Goal: Task Accomplishment & Management: Manage account settings

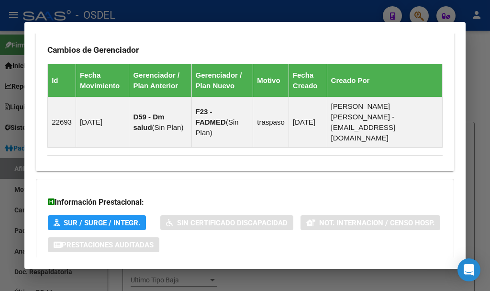
scroll to position [417, 0]
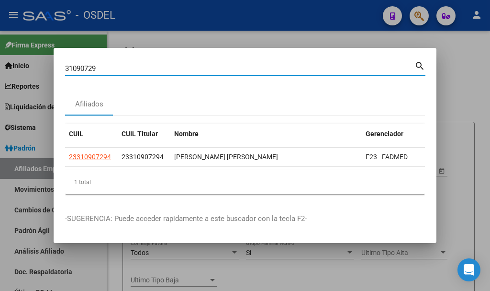
drag, startPoint x: 108, startPoint y: 61, endPoint x: 53, endPoint y: 67, distance: 55.3
click at [53, 67] on div "31090729 Buscar (apellido, dni, cuil, nro traspaso, cuit, obra social) search A…" at bounding box center [245, 145] width 490 height 291
paste input "5835363"
type input "58353639"
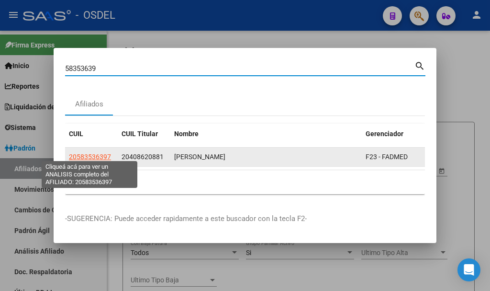
click at [89, 153] on span "20583536397" at bounding box center [90, 157] width 42 height 8
type textarea "20583536397"
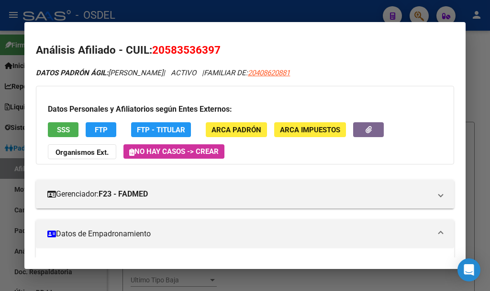
click at [74, 127] on button "SSS" at bounding box center [63, 129] width 31 height 15
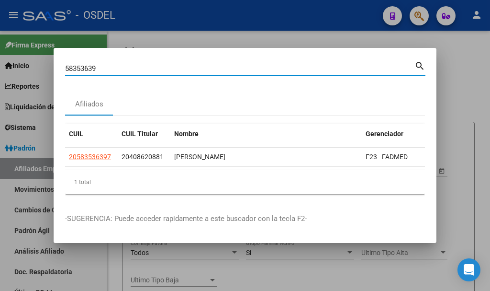
drag, startPoint x: 52, startPoint y: 65, endPoint x: 37, endPoint y: 65, distance: 14.8
click at [37, 65] on div "58353639 Buscar (apellido, dni, cuil, nro traspaso, cuit, obra social) search A…" at bounding box center [245, 145] width 490 height 291
paste input "775851"
type input "57758519"
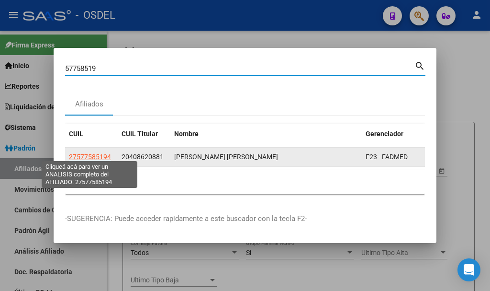
click at [101, 153] on span "27577585194" at bounding box center [90, 157] width 42 height 8
type textarea "27577585194"
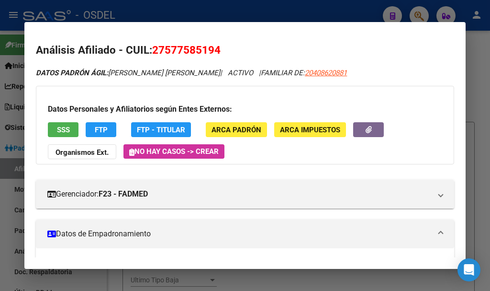
click at [70, 125] on button "SSS" at bounding box center [63, 129] width 31 height 15
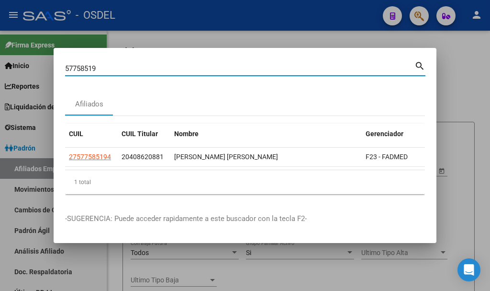
drag, startPoint x: 44, startPoint y: 63, endPoint x: 19, endPoint y: 64, distance: 24.4
click at [22, 63] on div "57758519 Buscar (apellido, dni, cuil, nro traspaso, cuit, obra social) search A…" at bounding box center [245, 145] width 490 height 291
paste input "2037273164"
type input "20372731649"
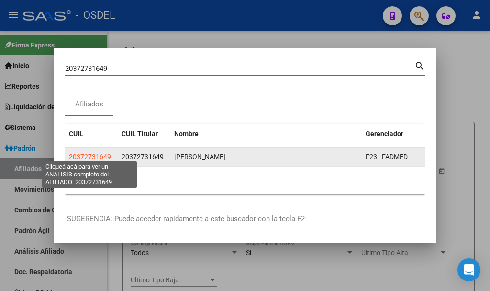
click at [89, 153] on span "20372731649" at bounding box center [90, 157] width 42 height 8
type textarea "20372731649"
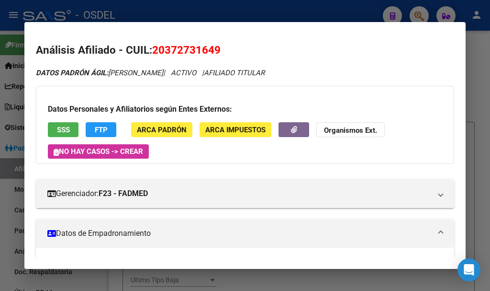
click at [71, 126] on button "SSS" at bounding box center [63, 129] width 31 height 15
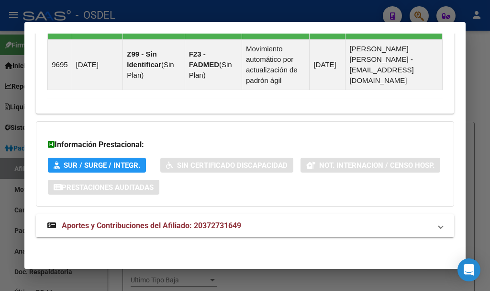
scroll to position [726, 0]
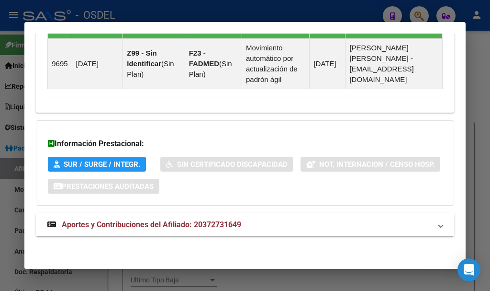
click at [146, 222] on span "Aportes y Contribuciones del Afiliado: 20372731649" at bounding box center [152, 224] width 180 height 9
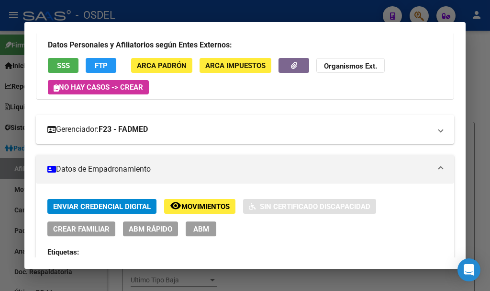
scroll to position [0, 0]
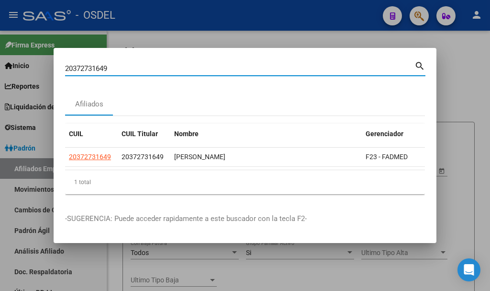
drag, startPoint x: 115, startPoint y: 67, endPoint x: 64, endPoint y: 67, distance: 50.7
click at [66, 67] on input "20372731649" at bounding box center [239, 68] width 349 height 9
paste input "7405122893"
type input "27405122893"
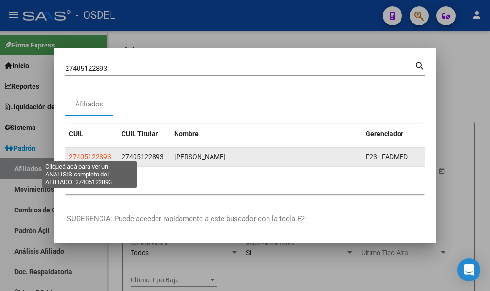
click at [89, 153] on span "27405122893" at bounding box center [90, 157] width 42 height 8
type textarea "27405122893"
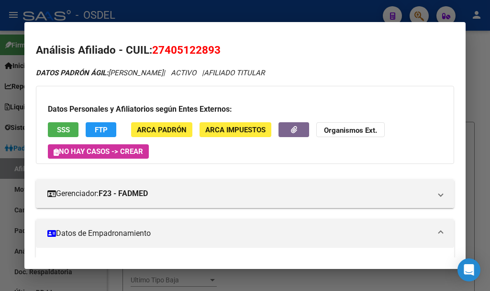
click at [67, 132] on span "SSS" at bounding box center [63, 129] width 13 height 9
click at [104, 129] on span "FTP" at bounding box center [101, 129] width 13 height 9
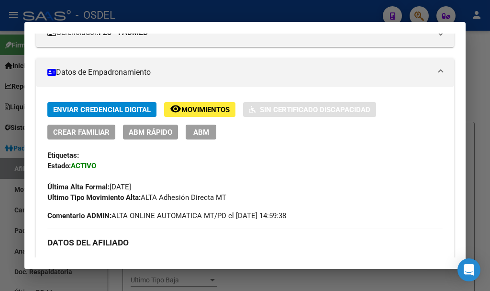
scroll to position [144, 0]
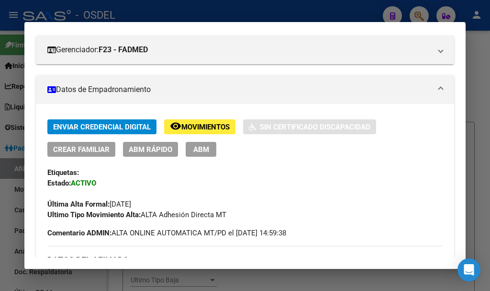
click at [206, 151] on span "ABM" at bounding box center [201, 149] width 16 height 9
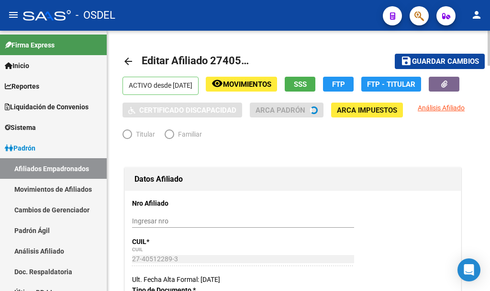
radio input "true"
type input "27-40512289-3"
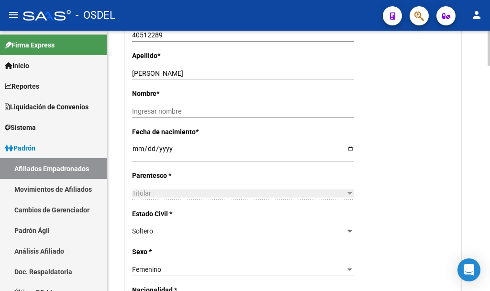
scroll to position [335, 0]
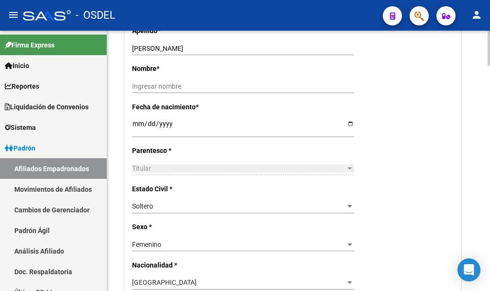
click at [190, 120] on input "[DATE]" at bounding box center [243, 127] width 222 height 14
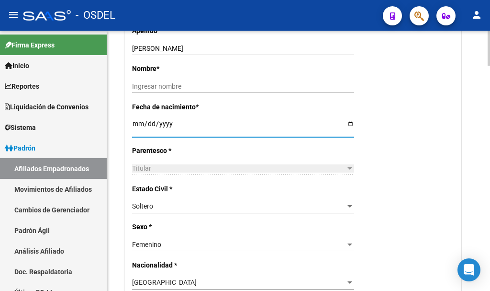
click at [174, 125] on input "[DATE]" at bounding box center [243, 127] width 222 height 14
click at [169, 123] on input "[DATE]" at bounding box center [243, 127] width 222 height 14
type input "[DATE]"
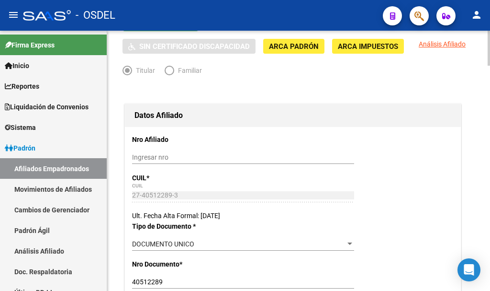
scroll to position [0, 0]
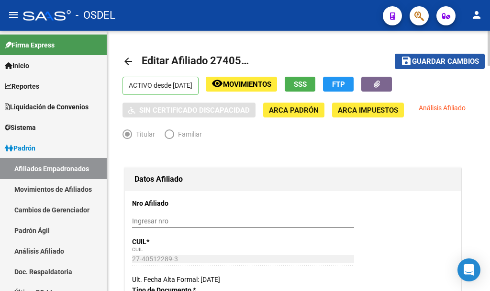
click at [440, 64] on span "Guardar cambios" at bounding box center [445, 61] width 67 height 9
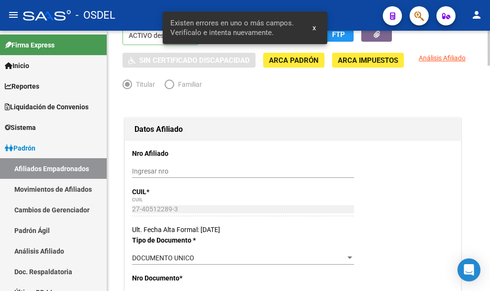
scroll to position [48, 0]
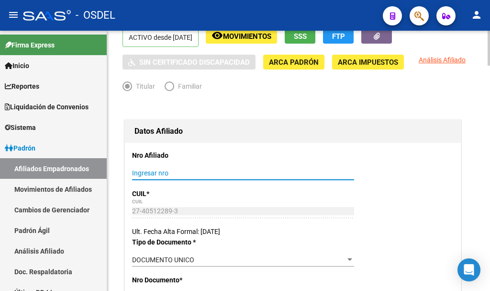
click at [160, 169] on input "Ingresar nro" at bounding box center [243, 173] width 222 height 8
type input "27405122893"
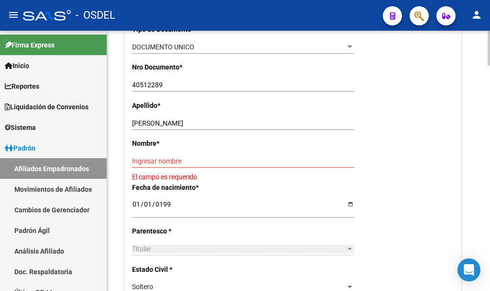
scroll to position [287, 0]
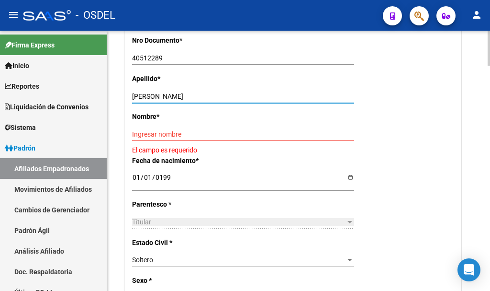
drag, startPoint x: 170, startPoint y: 95, endPoint x: 228, endPoint y: 98, distance: 58.4
click at [228, 98] on input "[PERSON_NAME]" at bounding box center [243, 96] width 222 height 8
type input "TRUJILLO"
click at [152, 132] on input "Ingresar nombre" at bounding box center [243, 134] width 222 height 8
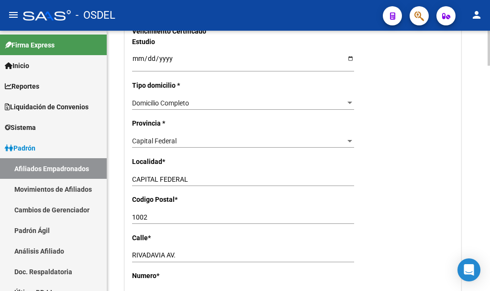
scroll to position [622, 0]
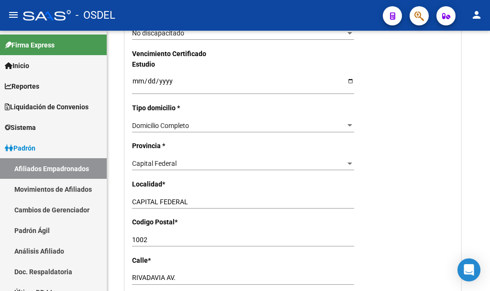
type input "AGUSTINA"
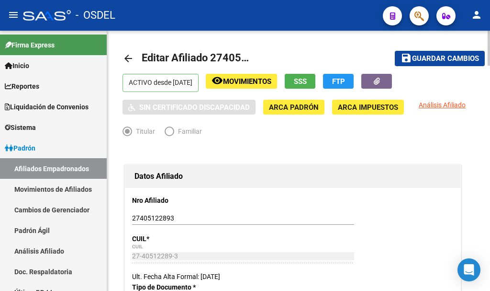
scroll to position [0, 0]
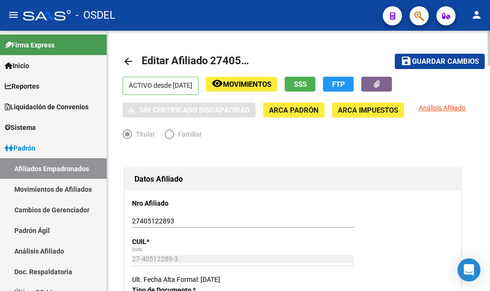
click at [469, 60] on span "Guardar cambios" at bounding box center [445, 61] width 67 height 9
click at [447, 58] on span "Guardar cambios" at bounding box center [445, 61] width 67 height 9
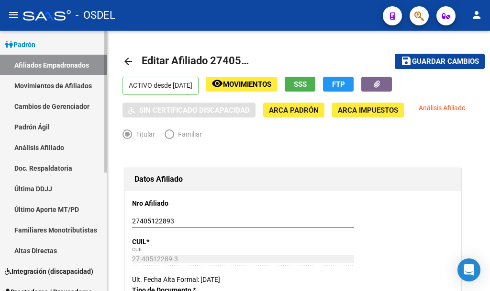
scroll to position [96, 0]
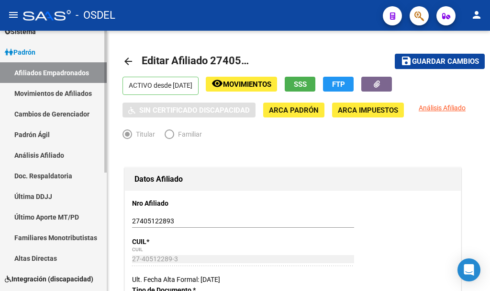
click at [48, 136] on link "Padrón Ágil" at bounding box center [53, 134] width 107 height 21
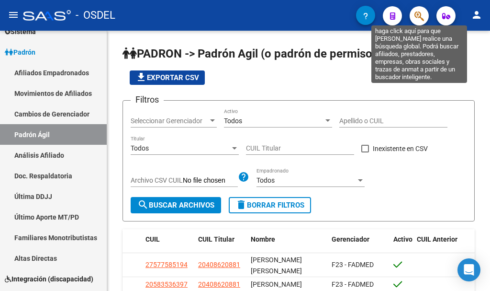
click at [417, 14] on icon "button" at bounding box center [420, 16] width 10 height 11
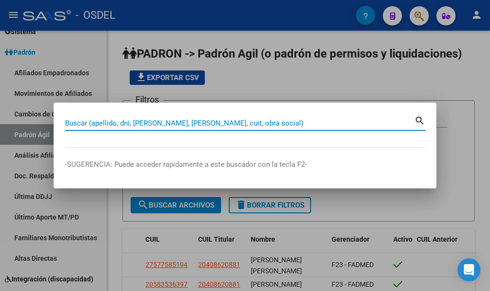
click at [239, 125] on input "Buscar (apellido, dni, [PERSON_NAME], [PERSON_NAME], cuit, obra social)" at bounding box center [239, 123] width 349 height 9
paste input "27405122893"
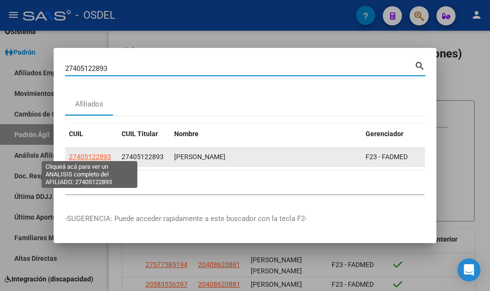
click at [87, 153] on span "27405122893" at bounding box center [90, 157] width 42 height 8
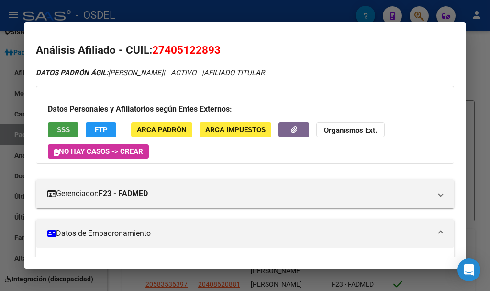
click at [61, 127] on span "SSS" at bounding box center [63, 129] width 13 height 9
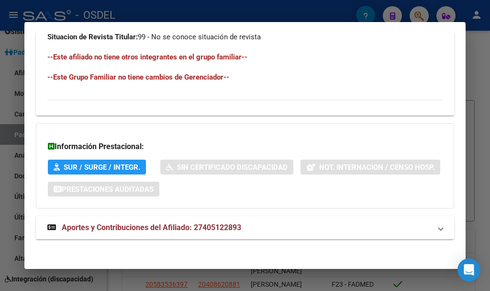
scroll to position [634, 0]
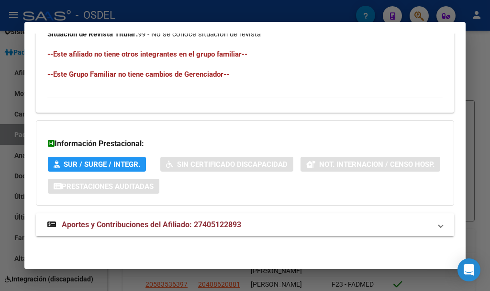
click at [196, 224] on span "Aportes y Contribuciones del Afiliado: 27405122893" at bounding box center [152, 224] width 180 height 9
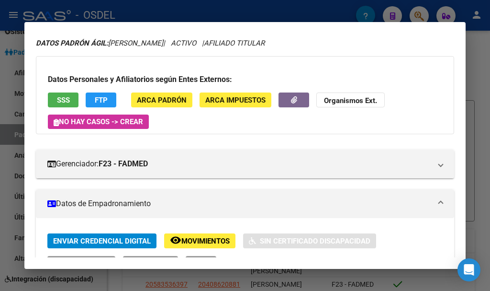
scroll to position [0, 0]
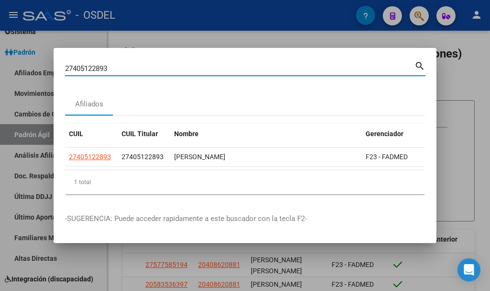
drag, startPoint x: 125, startPoint y: 64, endPoint x: 41, endPoint y: 58, distance: 84.4
click at [41, 58] on div "27405122893 Buscar (apellido, dni, cuil, nro traspaso, cuit, obra social) searc…" at bounding box center [245, 145] width 490 height 291
paste input "35988841"
type input "35988841"
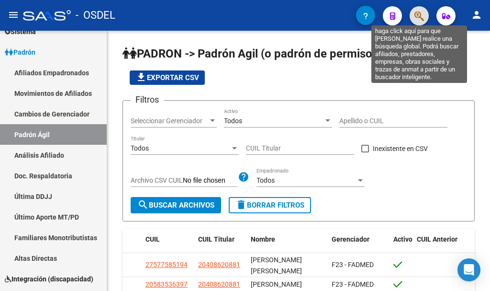
click at [419, 16] on icon "button" at bounding box center [420, 16] width 10 height 11
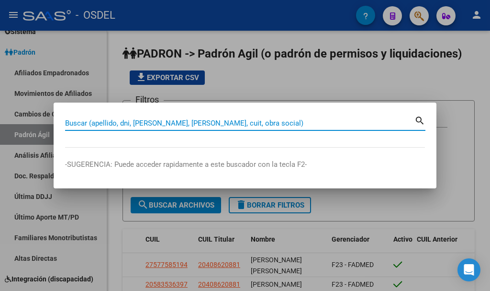
click at [158, 119] on input "Buscar (apellido, dni, [PERSON_NAME], [PERSON_NAME], cuit, obra social)" at bounding box center [239, 123] width 349 height 9
paste input "35988841"
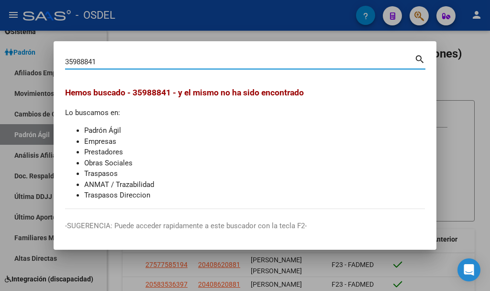
drag, startPoint x: 99, startPoint y: 62, endPoint x: 51, endPoint y: 61, distance: 47.9
click at [51, 61] on div "35988841 Buscar (apellido, dni, cuil, nro traspaso, cuit, obra social) search H…" at bounding box center [245, 145] width 490 height 291
paste input "41706094"
type input "41706094"
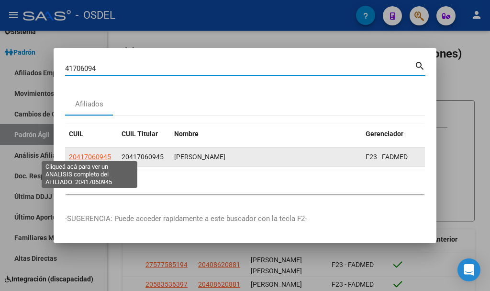
click at [74, 153] on span "20417060945" at bounding box center [90, 157] width 42 height 8
type textarea "20417060945"
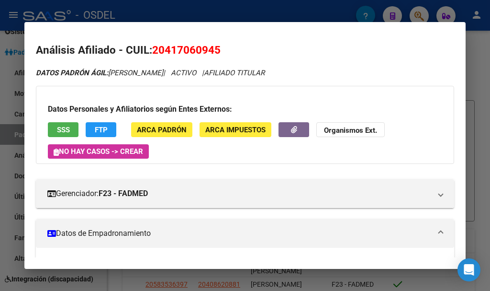
click at [72, 127] on button "SSS" at bounding box center [63, 129] width 31 height 15
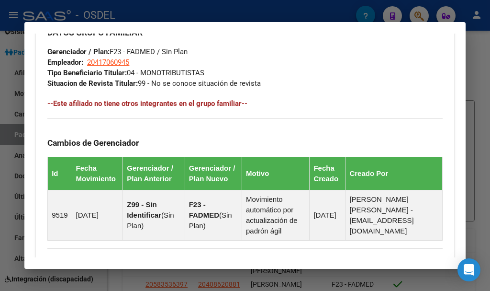
scroll to position [726, 0]
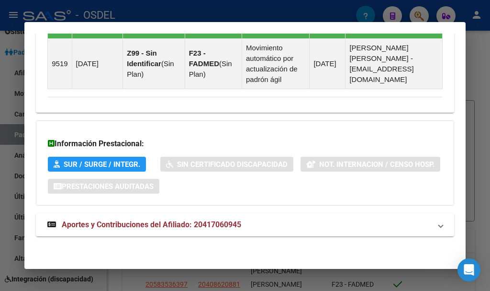
click at [156, 220] on span "Aportes y Contribuciones del Afiliado: 20417060945" at bounding box center [152, 224] width 180 height 9
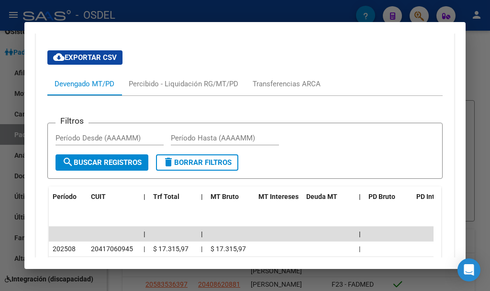
scroll to position [965, 0]
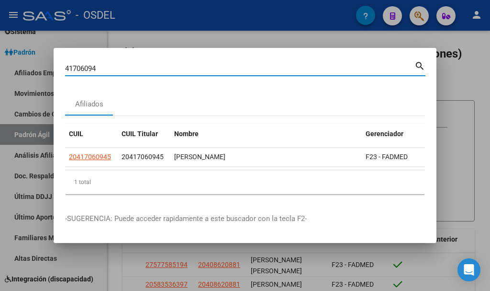
drag, startPoint x: 106, startPoint y: 69, endPoint x: 50, endPoint y: 64, distance: 56.7
click at [50, 64] on div "41706094 Buscar (apellido, dni, cuil, nro traspaso, cuit, obra social) search A…" at bounding box center [245, 145] width 490 height 291
paste input "2252830"
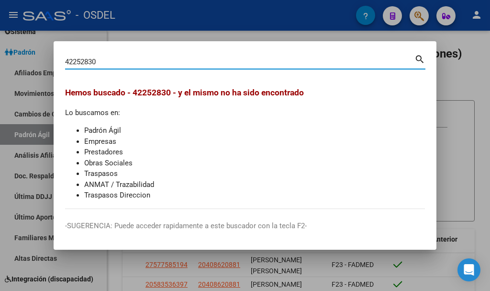
drag, startPoint x: 103, startPoint y: 62, endPoint x: 36, endPoint y: 60, distance: 67.0
click at [36, 60] on div "42252830 Buscar (apellido, dni, cuil, nro traspaso, cuit, obra social) search H…" at bounding box center [245, 145] width 490 height 291
paste input "436511"
type input "42436511"
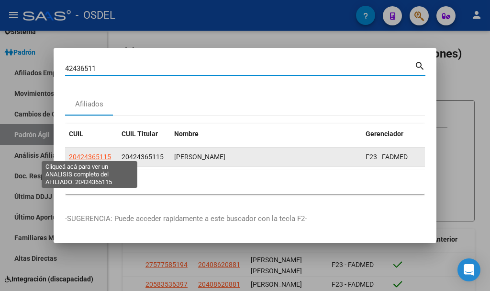
click at [99, 153] on span "20424365115" at bounding box center [90, 157] width 42 height 8
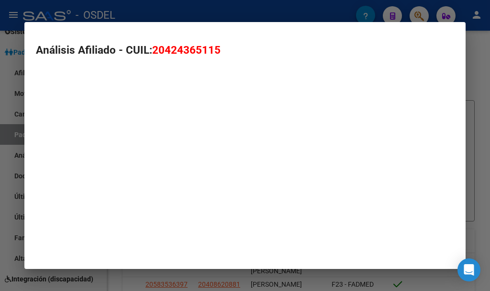
type textarea "20424365115"
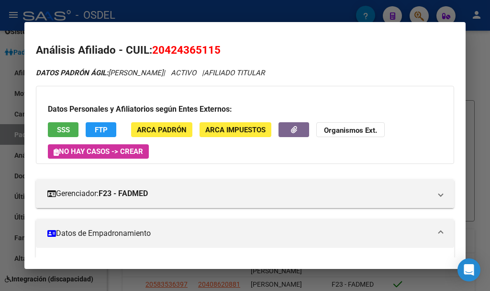
click at [65, 129] on span "SSS" at bounding box center [63, 129] width 13 height 9
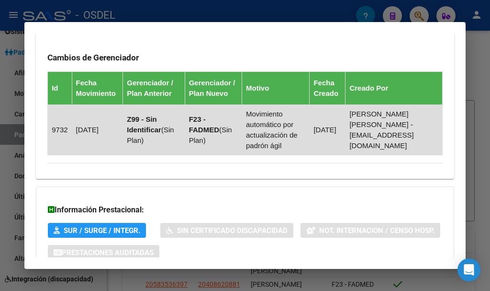
scroll to position [736, 0]
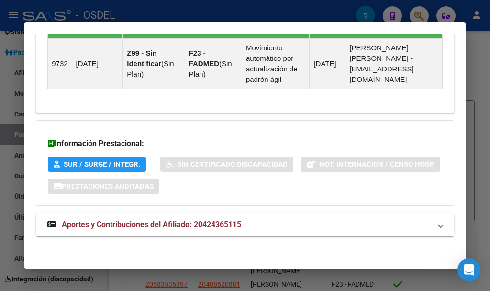
click at [147, 223] on span "Aportes y Contribuciones del Afiliado: 20424365115" at bounding box center [152, 224] width 180 height 9
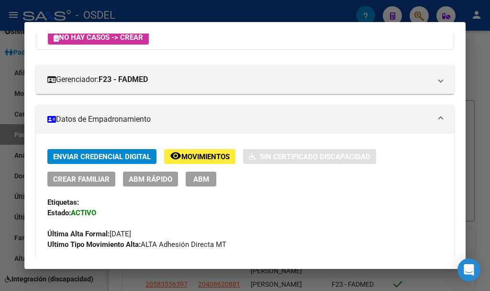
scroll to position [0, 0]
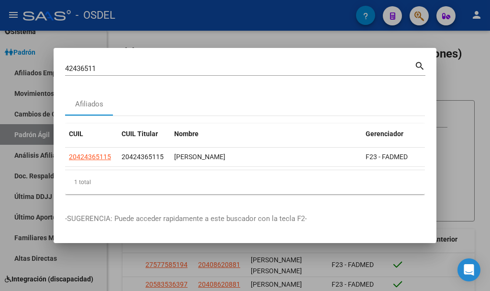
drag, startPoint x: 104, startPoint y: 59, endPoint x: 95, endPoint y: 62, distance: 9.9
click at [100, 61] on div "42436511 Buscar (apellido, dni, [PERSON_NAME], [PERSON_NAME], cuit, obra social)" at bounding box center [239, 68] width 349 height 14
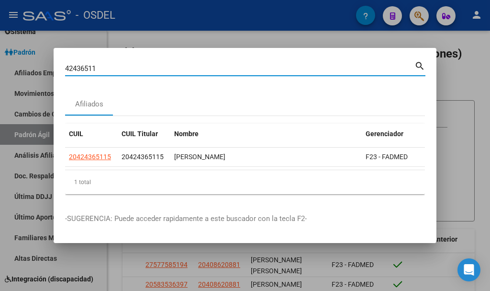
drag, startPoint x: 98, startPoint y: 62, endPoint x: 18, endPoint y: 58, distance: 79.6
click at [18, 58] on div "42436511 Buscar (apellido, dni, cuil, nro traspaso, cuit, obra social) search A…" at bounding box center [245, 145] width 490 height 291
paste input "368399"
type input "42368399"
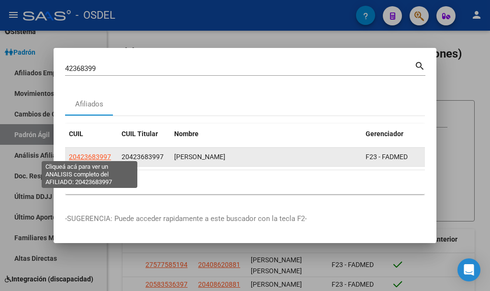
click at [103, 153] on span "20423683997" at bounding box center [90, 157] width 42 height 8
type textarea "20423683997"
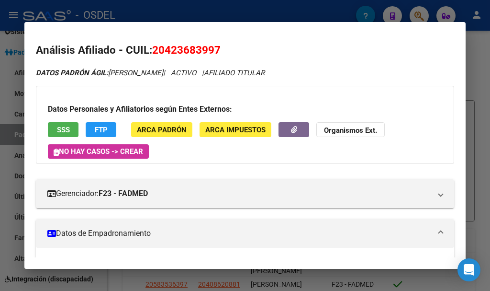
click at [61, 126] on span "SSS" at bounding box center [63, 129] width 13 height 9
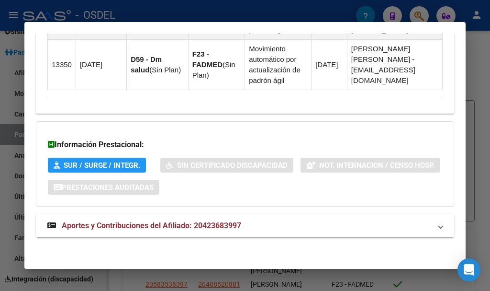
scroll to position [776, 0]
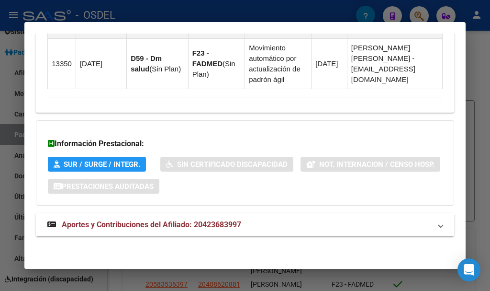
click at [171, 224] on span "Aportes y Contribuciones del Afiliado: 20423683997" at bounding box center [152, 224] width 180 height 9
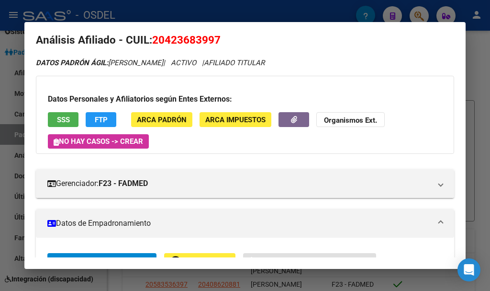
scroll to position [0, 0]
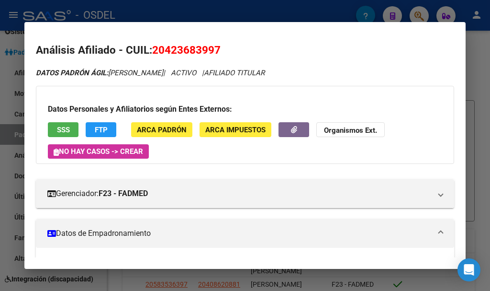
click at [64, 132] on span "SSS" at bounding box center [63, 129] width 13 height 9
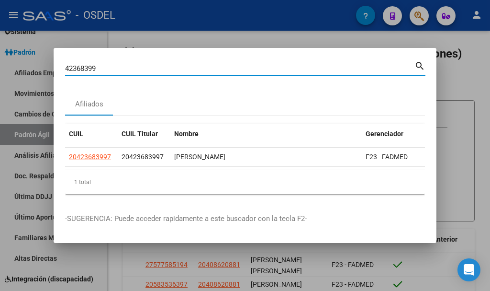
drag, startPoint x: 118, startPoint y: 67, endPoint x: 51, endPoint y: 67, distance: 67.0
click at [51, 67] on div "42368399 Buscar (apellido, dni, cuil, nro traspaso, cuit, obra social) search A…" at bounding box center [245, 145] width 490 height 291
paste input "3257090"
type input "43257090"
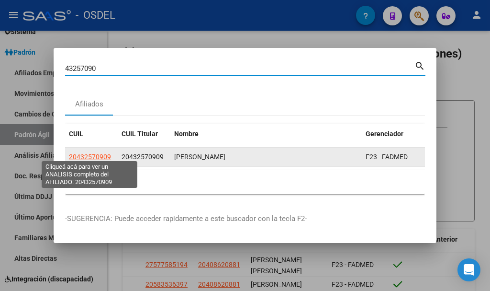
click at [102, 153] on span "20432570909" at bounding box center [90, 157] width 42 height 8
type textarea "20432570909"
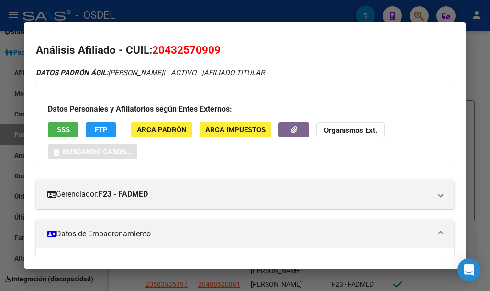
click at [67, 130] on span "SSS" at bounding box center [63, 129] width 13 height 9
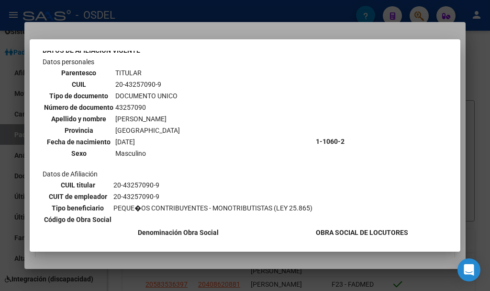
scroll to position [116, 0]
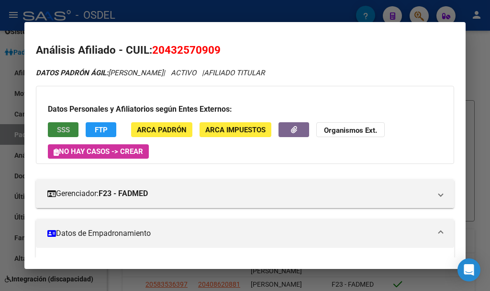
click at [61, 135] on button "SSS" at bounding box center [63, 129] width 31 height 15
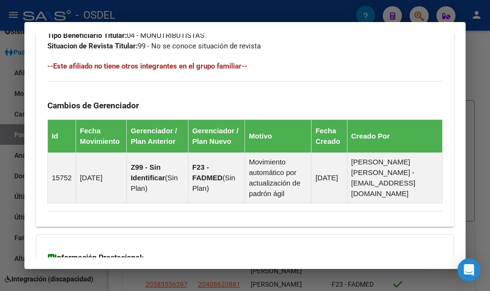
scroll to position [736, 0]
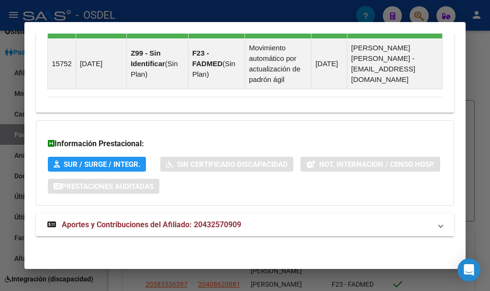
click at [114, 223] on span "Aportes y Contribuciones del Afiliado: 20432570909" at bounding box center [152, 224] width 180 height 9
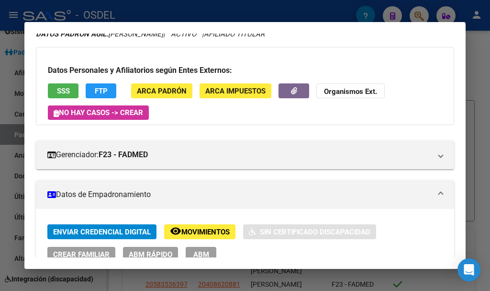
scroll to position [0, 0]
